Goal: Transaction & Acquisition: Purchase product/service

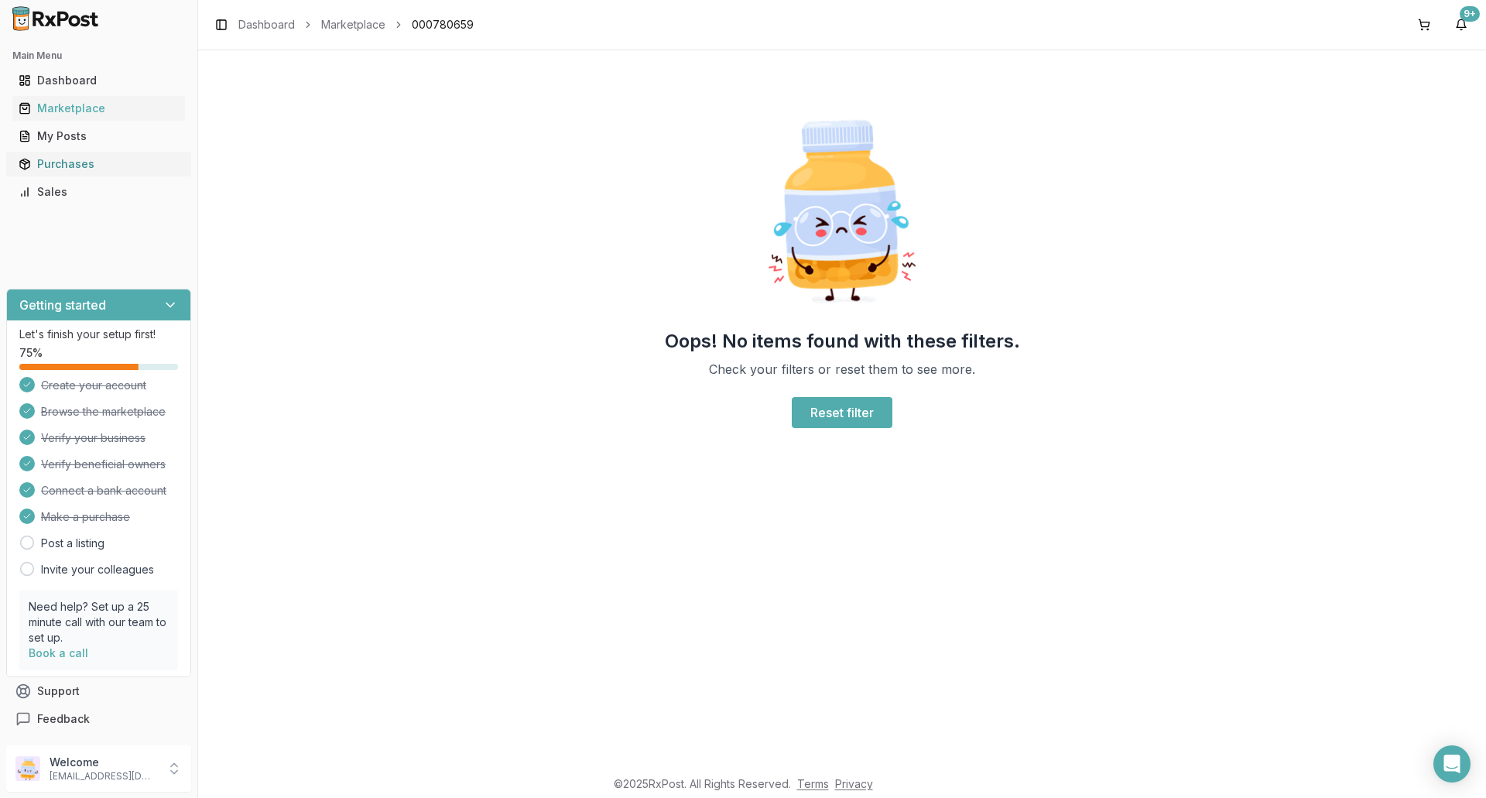
click at [90, 155] on link "Purchases" at bounding box center [98, 164] width 173 height 28
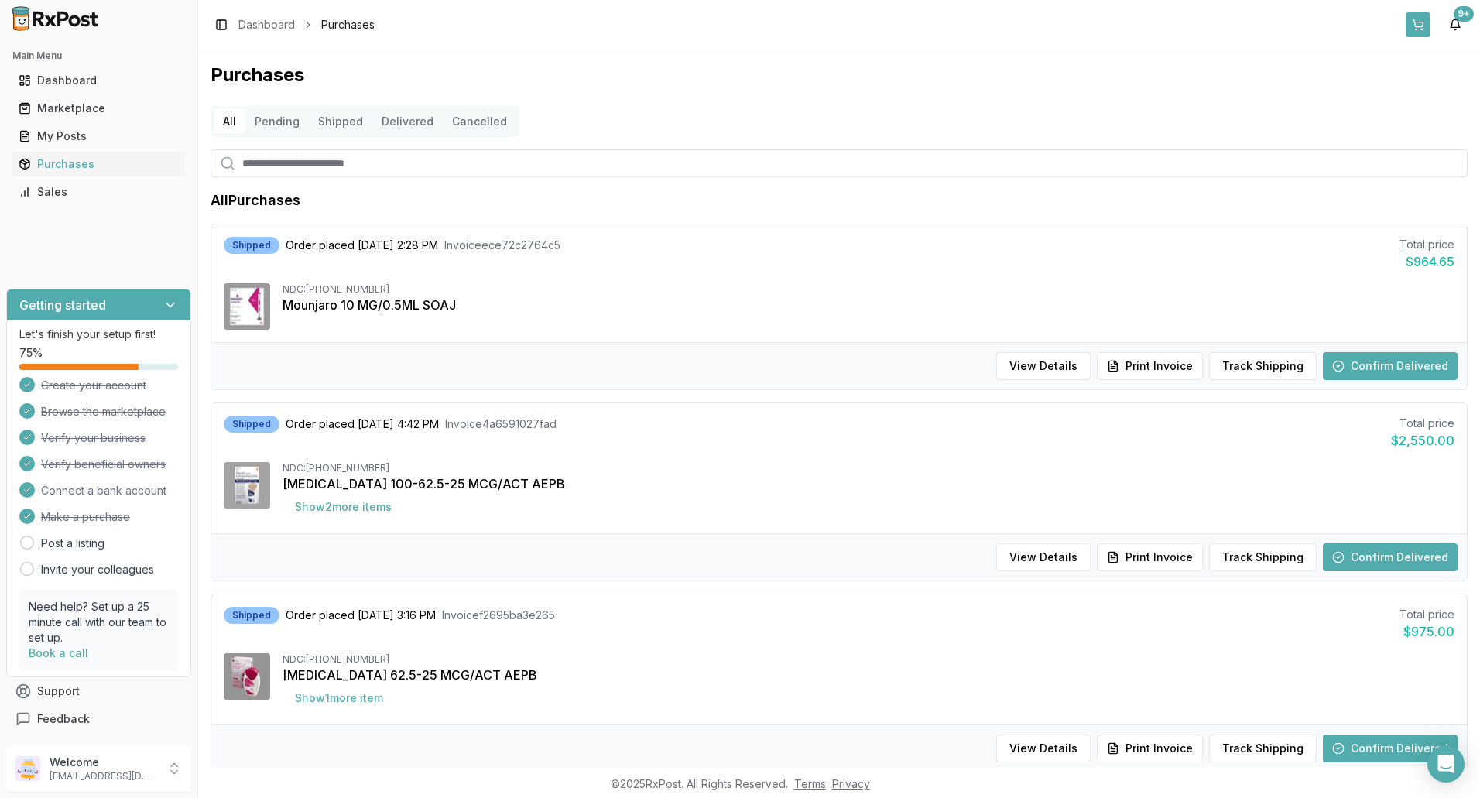
click at [1418, 29] on button at bounding box center [1417, 24] width 25 height 25
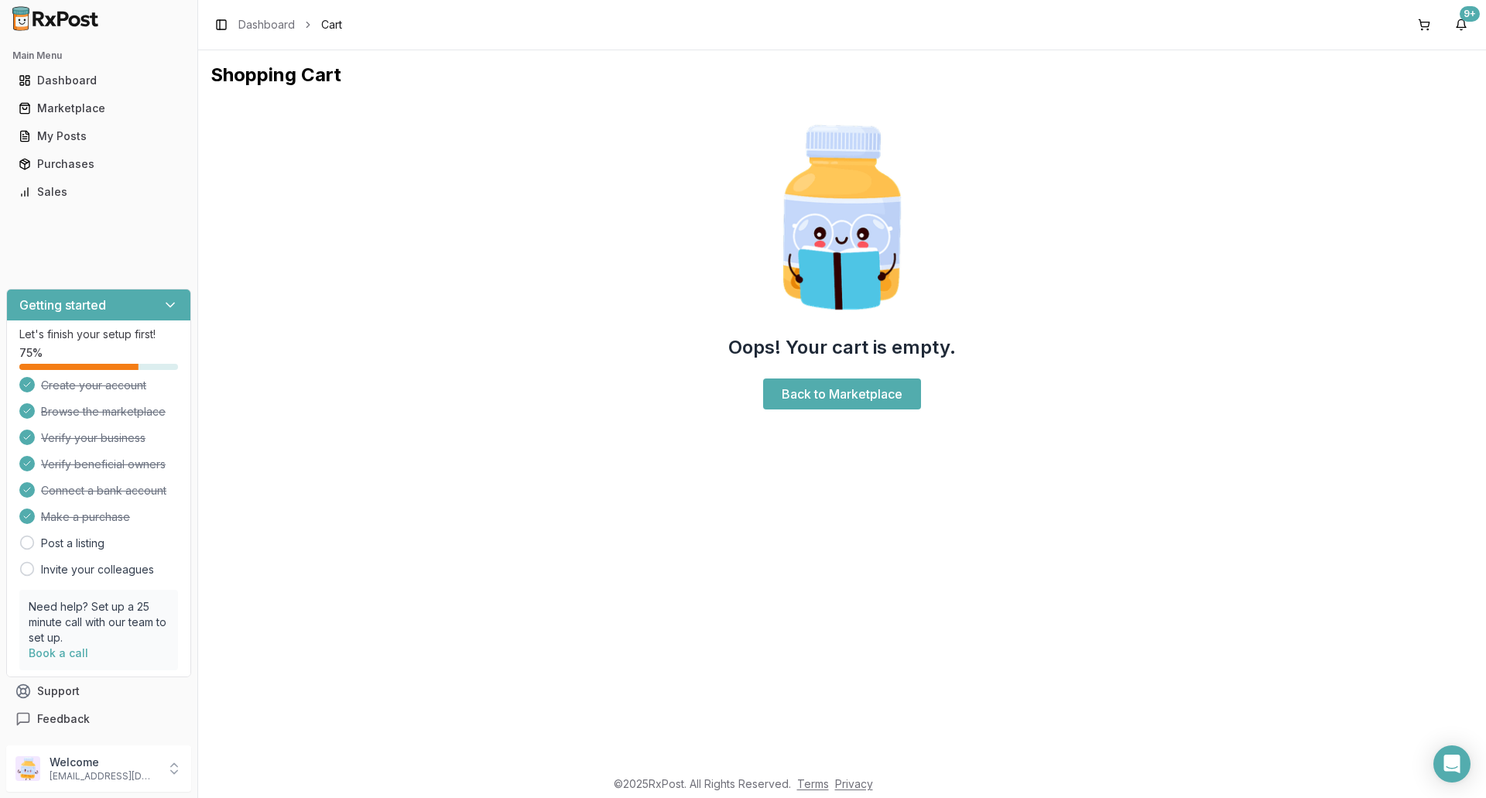
click at [842, 76] on h1 "Shopping Cart" at bounding box center [841, 75] width 1263 height 25
click at [71, 100] on link "Marketplace" at bounding box center [98, 108] width 173 height 28
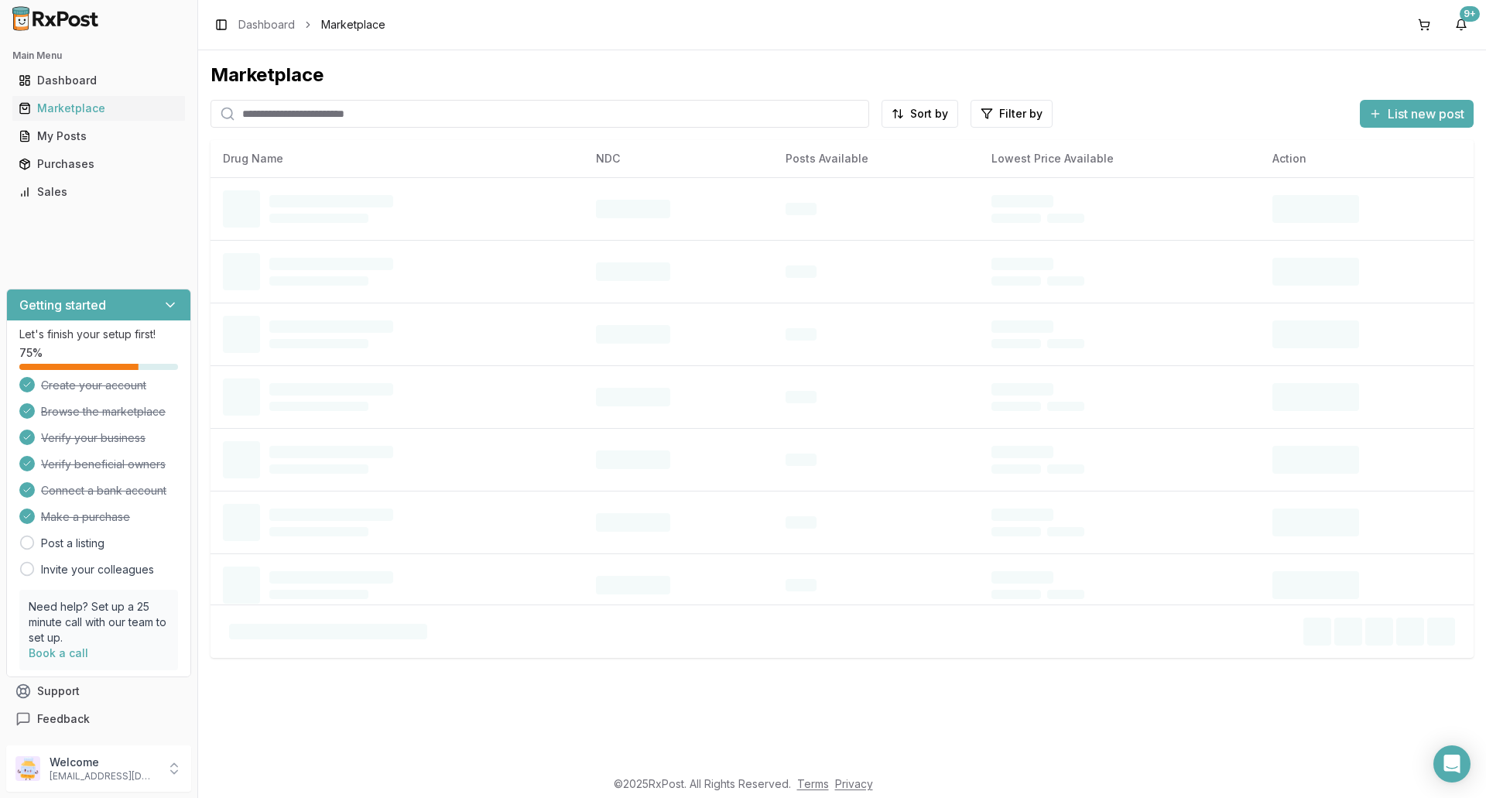
click at [324, 106] on input "search" at bounding box center [539, 114] width 659 height 28
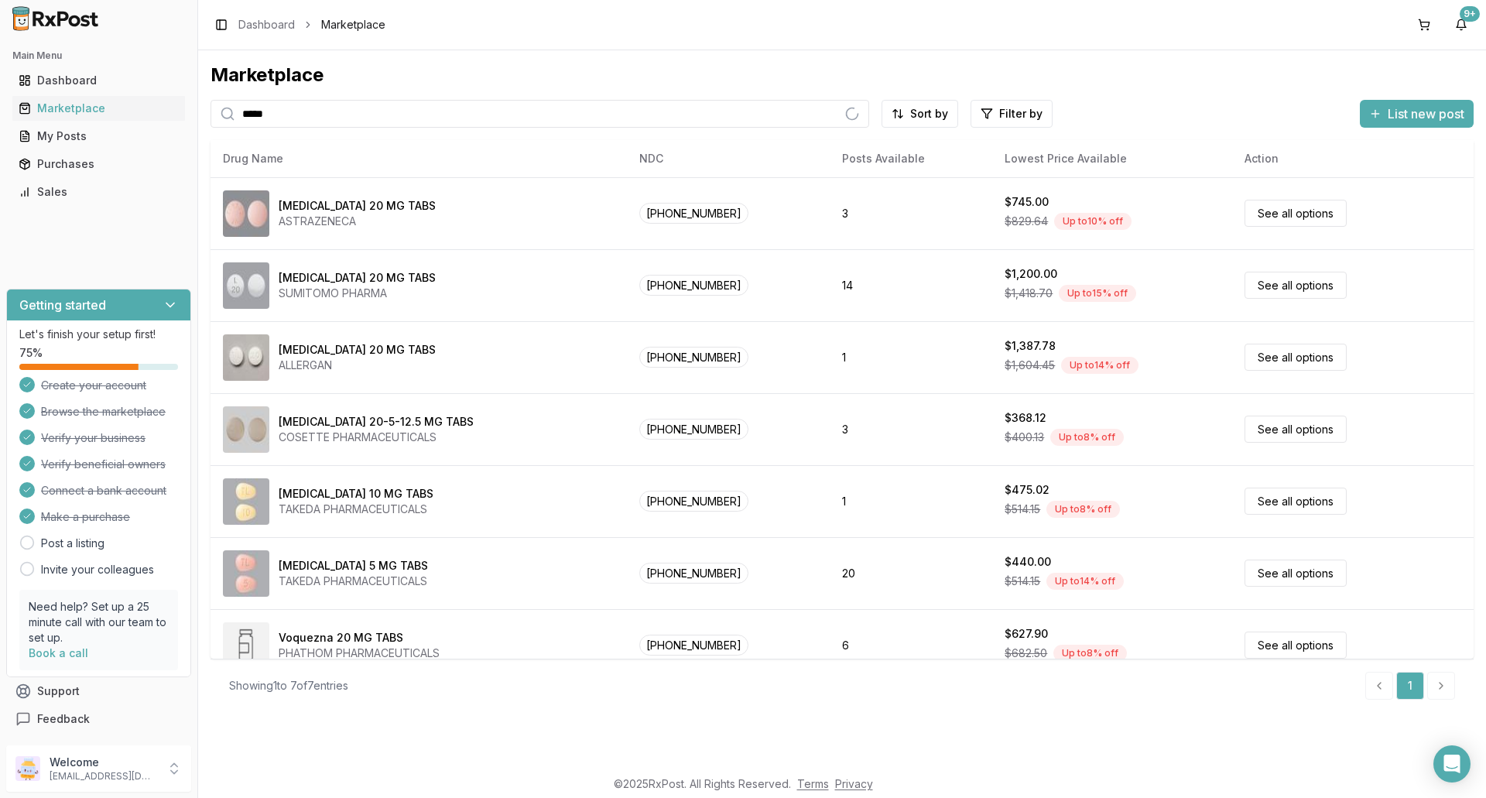
type input "*****"
